Goal: Check status: Check status

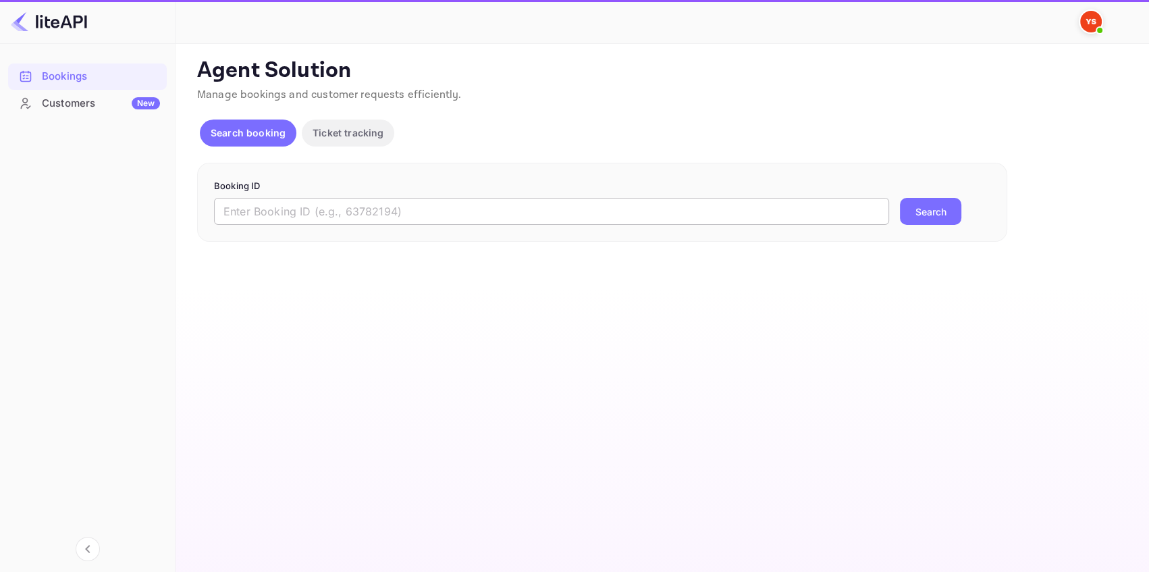
click at [303, 209] on input "text" at bounding box center [551, 211] width 675 height 27
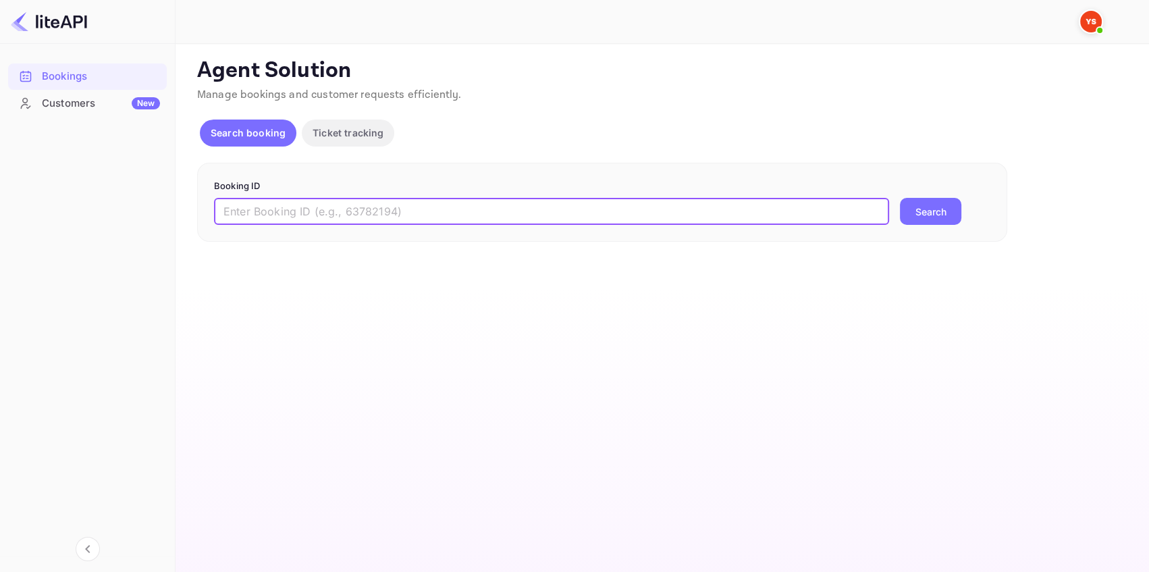
paste input "8992874"
type input "8992874"
click at [926, 209] on button "Search" at bounding box center [930, 211] width 61 height 27
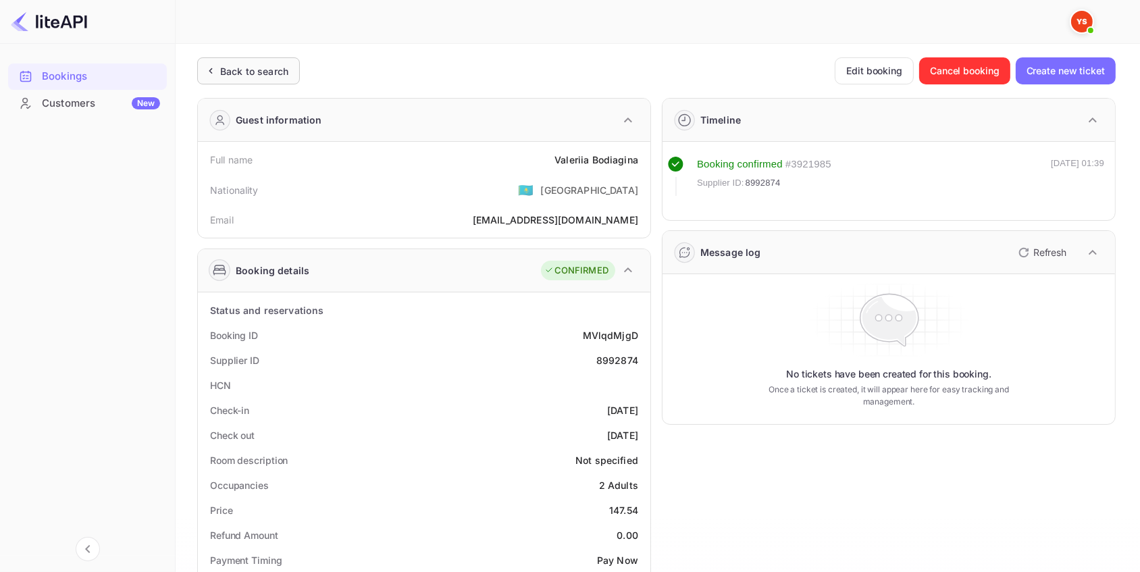
click at [243, 67] on div "Back to search" at bounding box center [254, 71] width 68 height 14
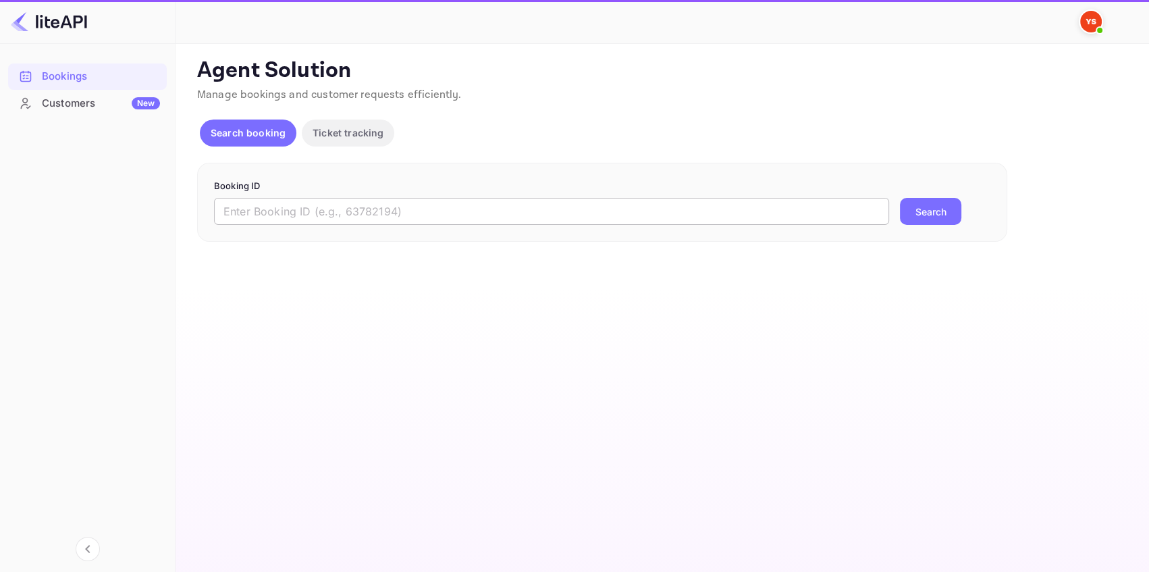
click at [317, 211] on input "text" at bounding box center [551, 211] width 675 height 27
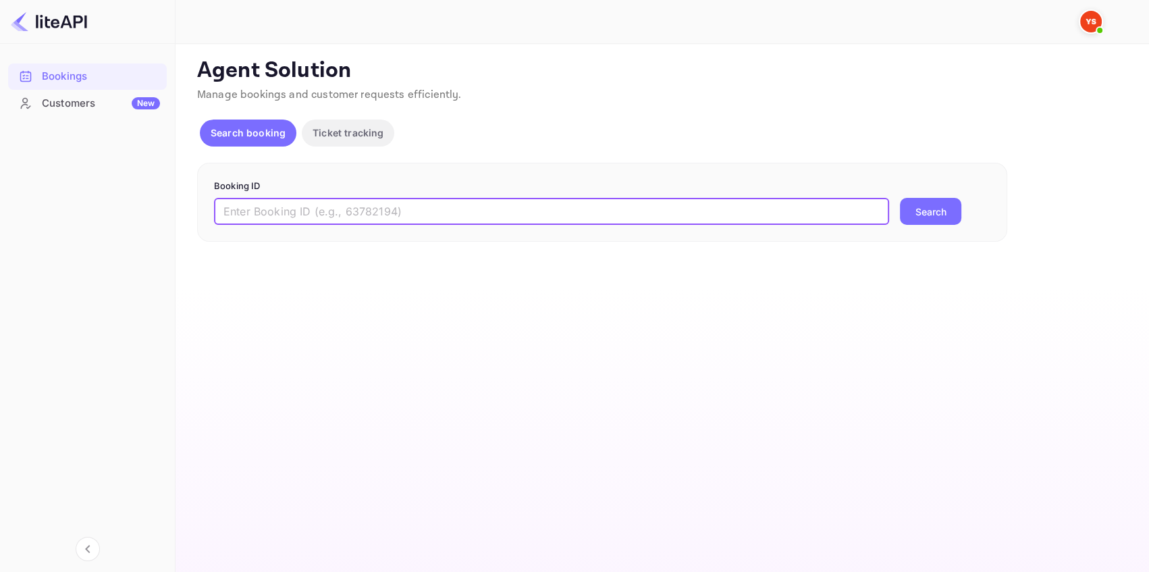
paste input "9207185"
type input "9207185"
click at [933, 210] on button "Search" at bounding box center [930, 211] width 61 height 27
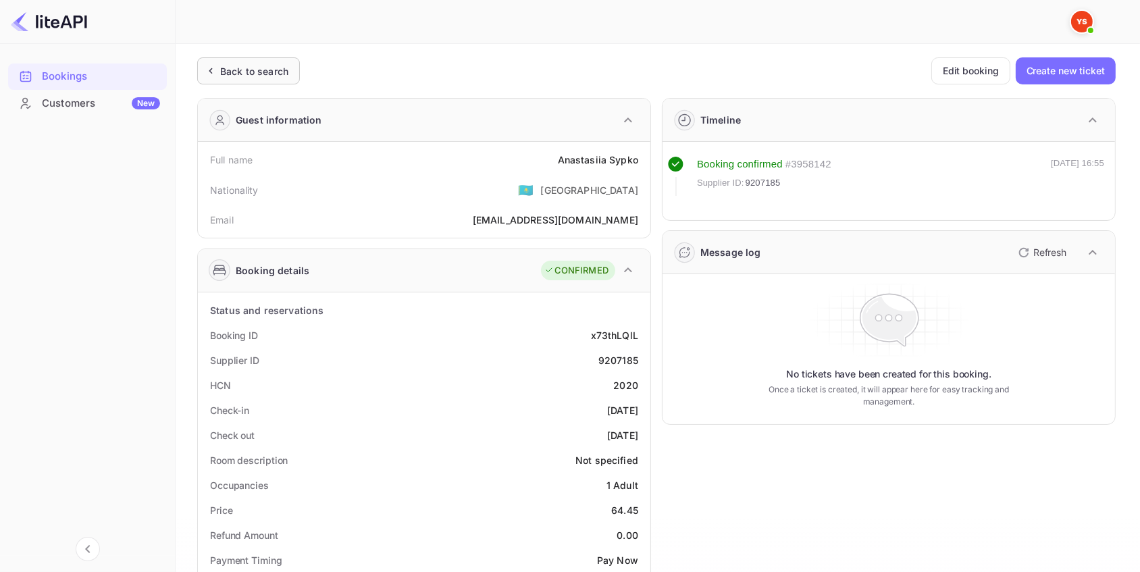
click at [271, 67] on div "Back to search" at bounding box center [254, 71] width 68 height 14
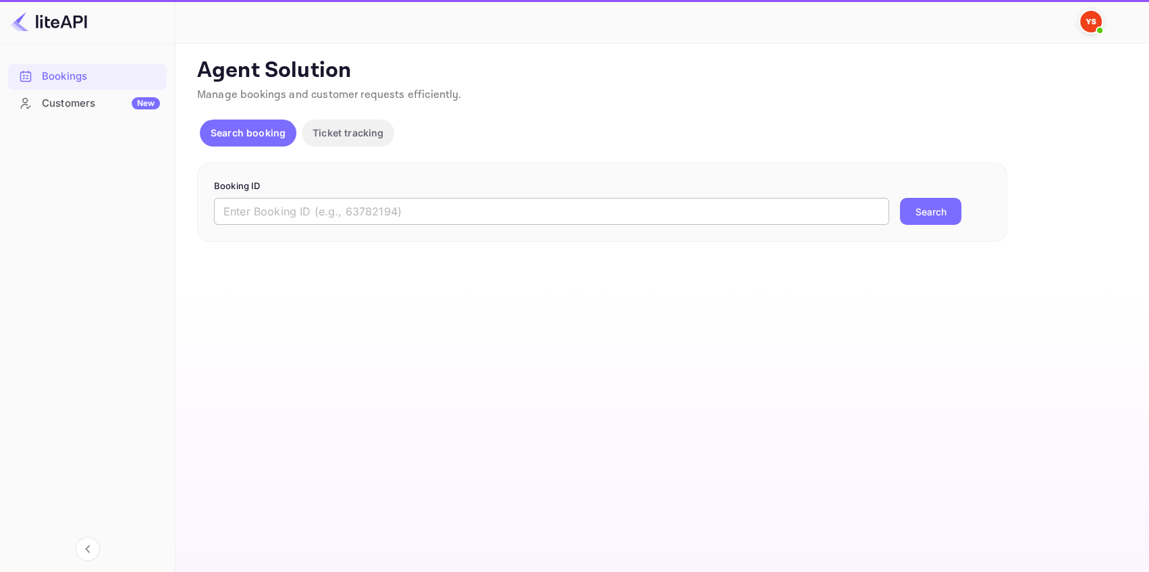
click at [488, 209] on input "text" at bounding box center [551, 211] width 675 height 27
paste input "9208894"
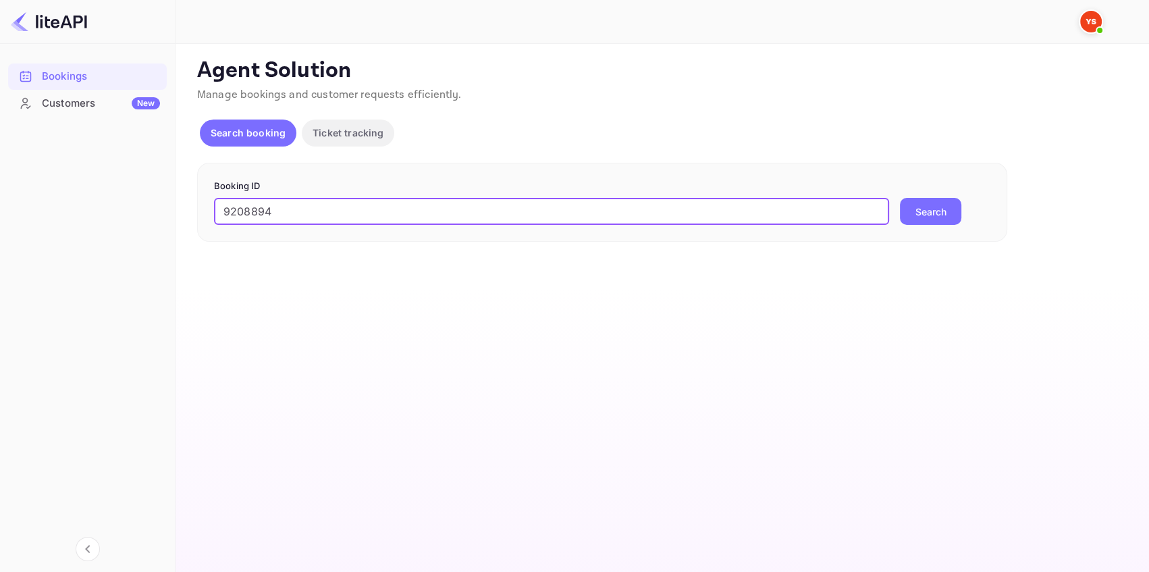
type input "9208894"
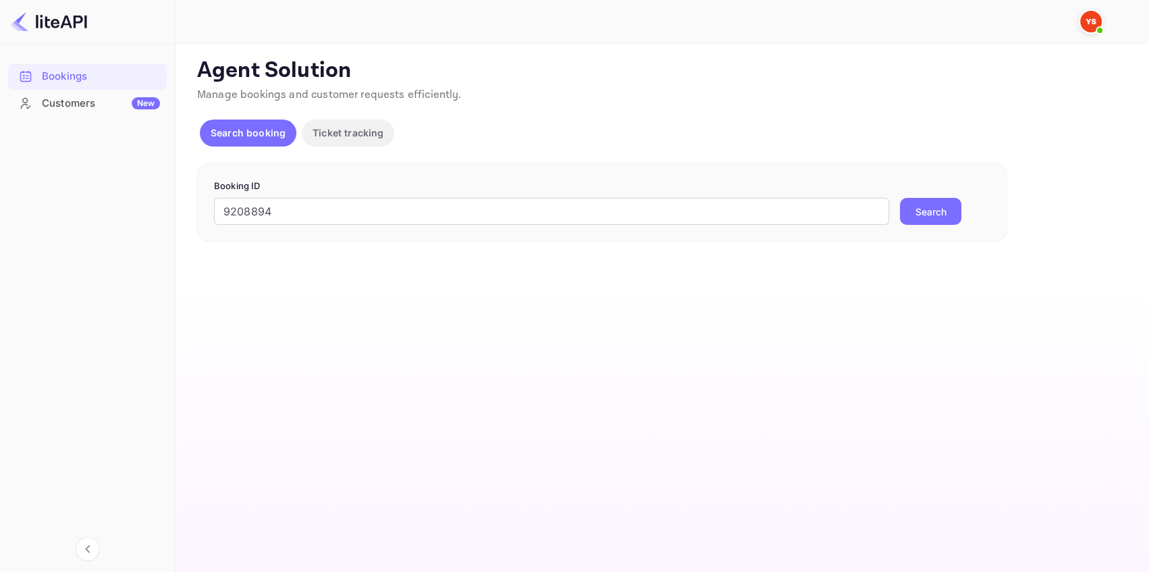
click at [925, 209] on button "Search" at bounding box center [930, 211] width 61 height 27
